Goal: Contribute content: Add original content to the website for others to see

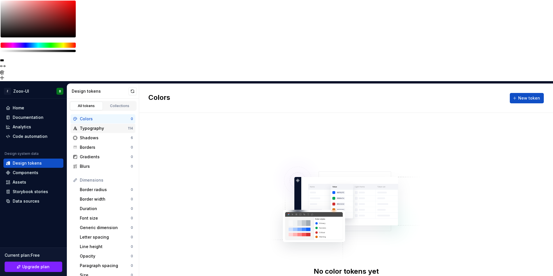
click at [97, 125] on div "Typography" at bounding box center [104, 128] width 48 height 6
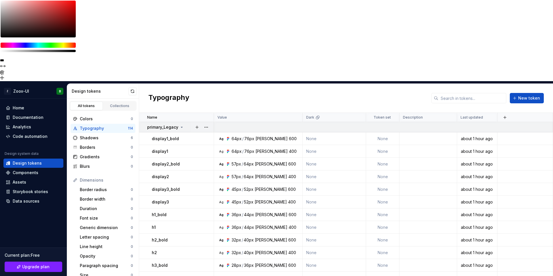
click at [181, 127] on icon at bounding box center [181, 127] width 1 height 1
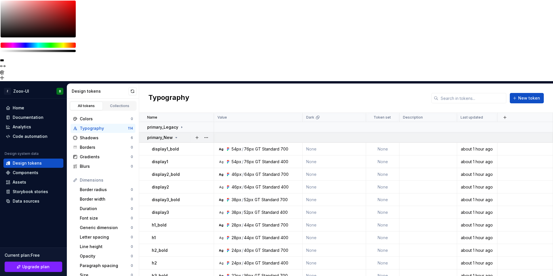
click at [176, 137] on icon at bounding box center [176, 137] width 1 height 1
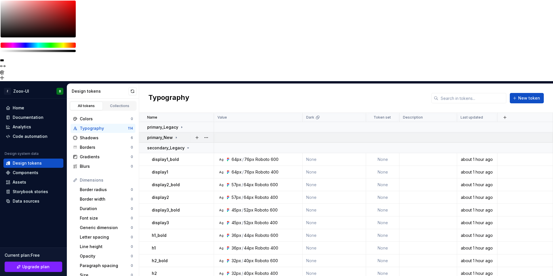
click at [176, 135] on icon at bounding box center [176, 137] width 5 height 5
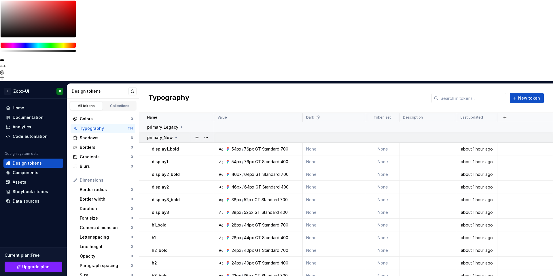
click at [177, 135] on icon at bounding box center [176, 137] width 5 height 5
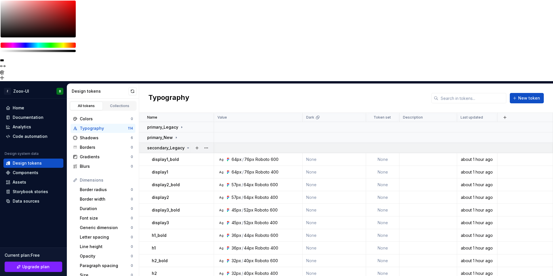
click at [190, 143] on div at bounding box center [201, 148] width 24 height 10
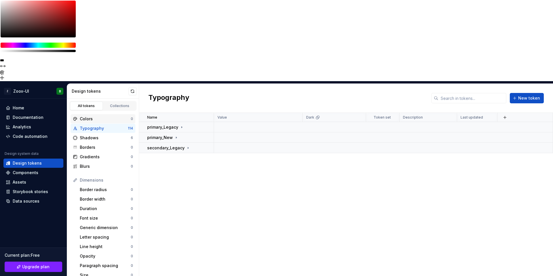
click at [112, 116] on div "Colors" at bounding box center [105, 119] width 51 height 6
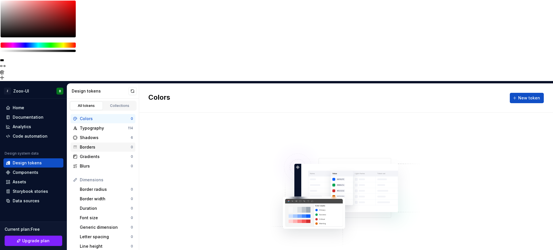
click at [85, 144] on div "Borders" at bounding box center [105, 147] width 51 height 6
click at [95, 114] on div "Colors 0" at bounding box center [103, 118] width 65 height 9
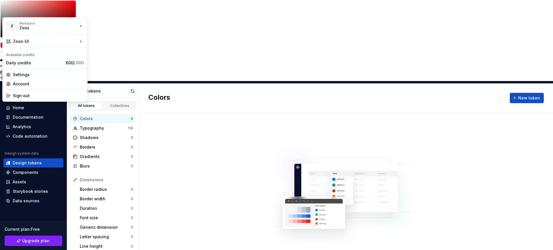
click at [14, 10] on html "**********" at bounding box center [276, 125] width 553 height 250
click at [71, 26] on div "Workspace Zoox" at bounding box center [48, 26] width 59 height 9
click at [102, 36] on div "New workspace" at bounding box center [115, 38] width 37 height 6
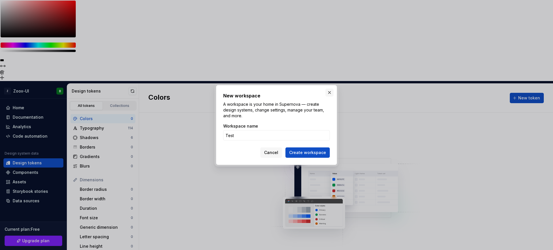
type input "Test"
click at [331, 94] on button "button" at bounding box center [329, 93] width 8 height 8
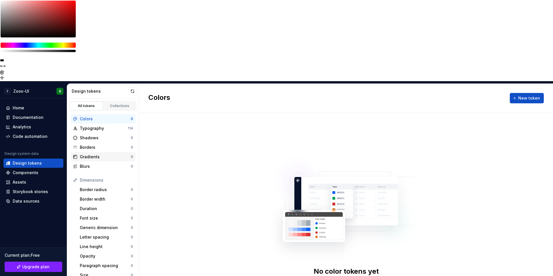
click at [90, 154] on div "Gradients" at bounding box center [105, 157] width 51 height 6
click at [92, 143] on div "Borders 0" at bounding box center [103, 147] width 65 height 9
click at [92, 133] on div "Shadows 6" at bounding box center [103, 137] width 65 height 9
click at [91, 124] on div "Typography 114" at bounding box center [103, 128] width 65 height 9
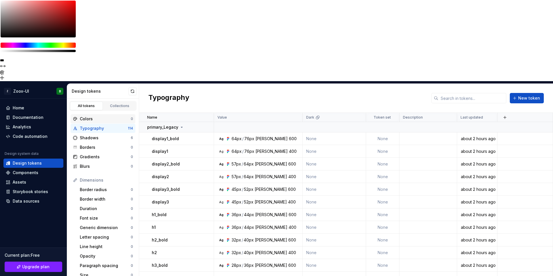
click at [91, 116] on div "Colors" at bounding box center [105, 119] width 51 height 6
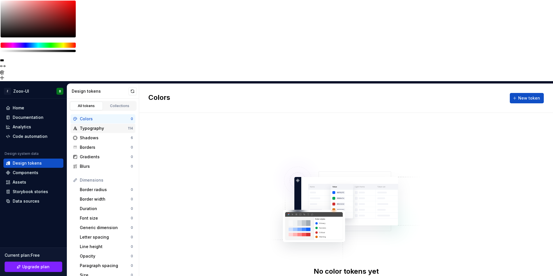
click at [89, 125] on div "Typography" at bounding box center [104, 128] width 48 height 6
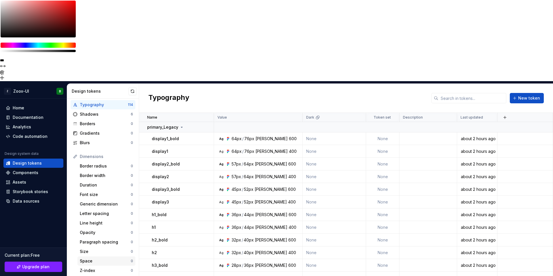
scroll to position [39, 0]
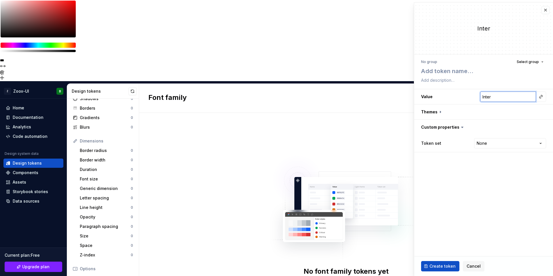
click at [497, 97] on input "Inter" at bounding box center [508, 97] width 56 height 10
click at [541, 95] on button "button" at bounding box center [541, 97] width 8 height 8
click at [518, 98] on html "**********" at bounding box center [276, 138] width 553 height 276
click at [480, 94] on h3 "Value Inter" at bounding box center [483, 96] width 139 height 15
type textarea "*"
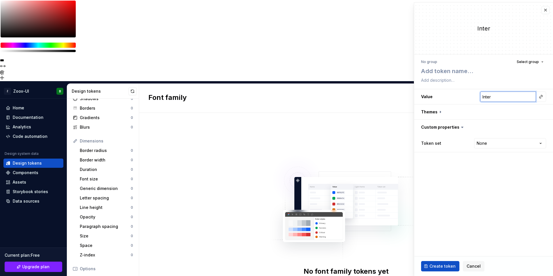
type input "G"
type textarea "*"
type input "GT"
type textarea "*"
